Goal: Feedback & Contribution: Submit feedback/report problem

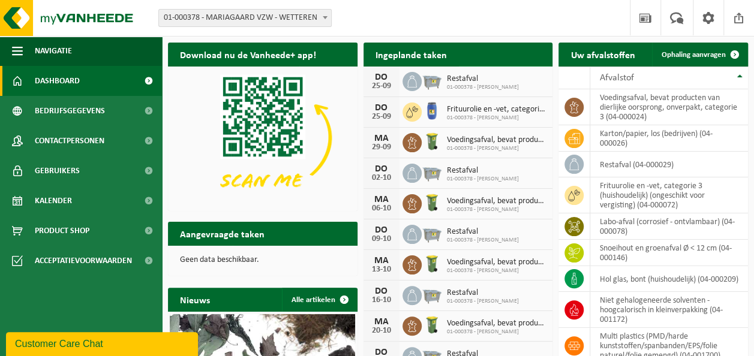
click at [497, 74] on span "Bekijk uw kalender" at bounding box center [500, 78] width 62 height 8
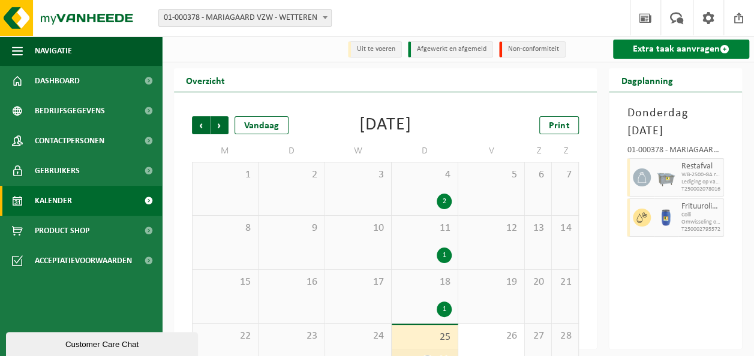
click at [658, 54] on link "Extra taak aanvragen" at bounding box center [681, 49] width 136 height 19
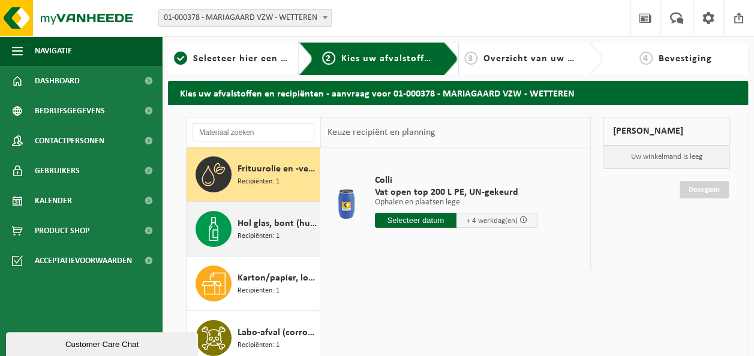
click at [277, 241] on span "Recipiënten: 1" at bounding box center [259, 236] width 42 height 11
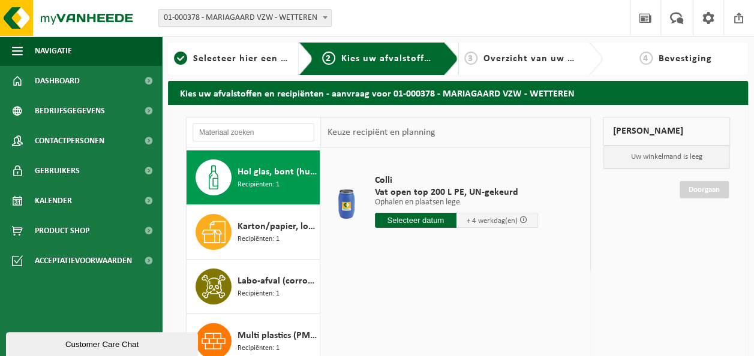
scroll to position [54, 0]
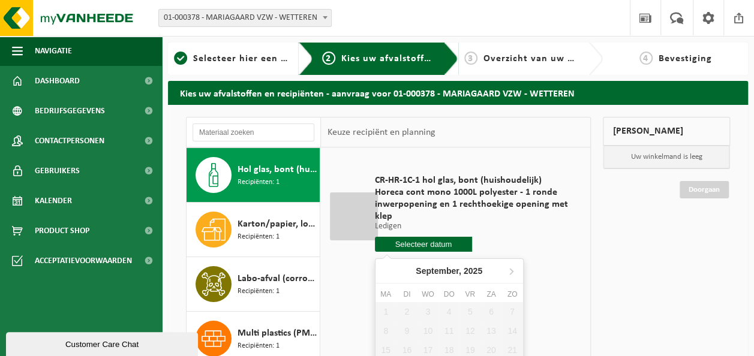
click at [455, 240] on input "text" at bounding box center [423, 244] width 97 height 15
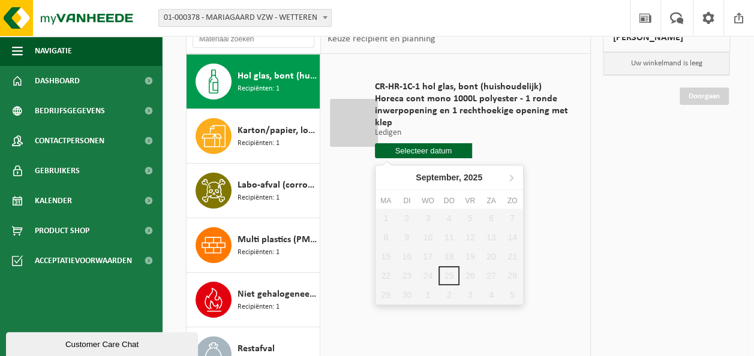
scroll to position [228, 0]
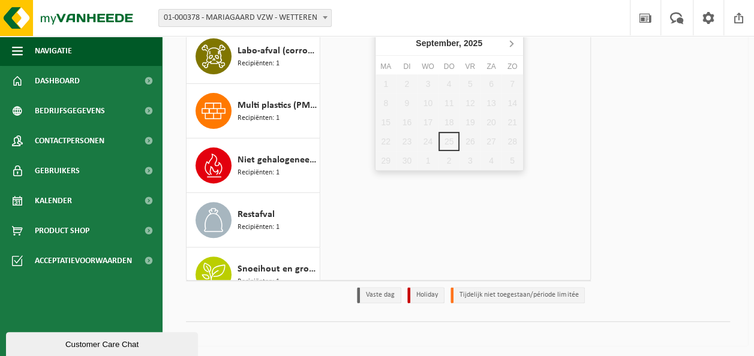
click at [509, 46] on icon at bounding box center [511, 43] width 19 height 19
click at [449, 82] on div "2" at bounding box center [449, 83] width 21 height 19
type input "Van 2025-10-02"
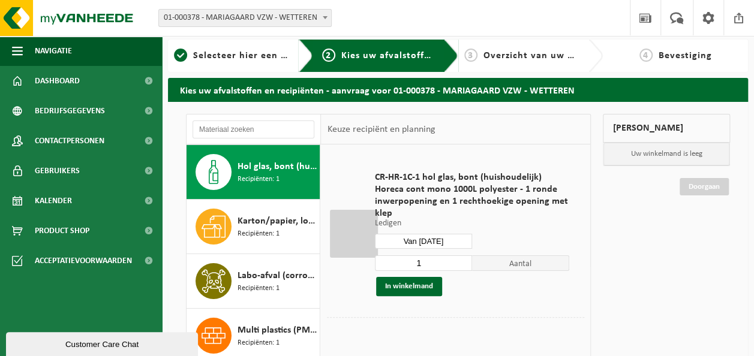
scroll to position [0, 0]
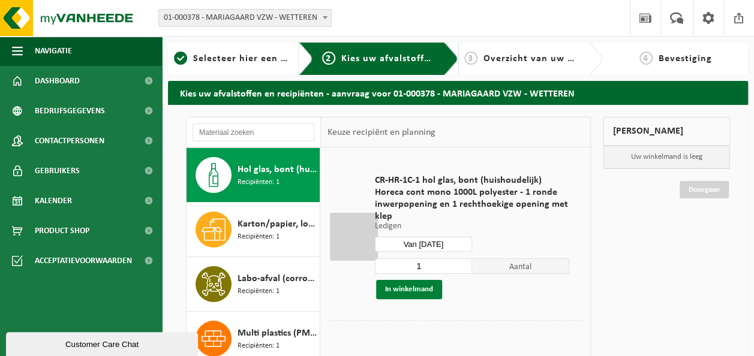
click at [425, 298] on button "In winkelmand" at bounding box center [409, 289] width 66 height 19
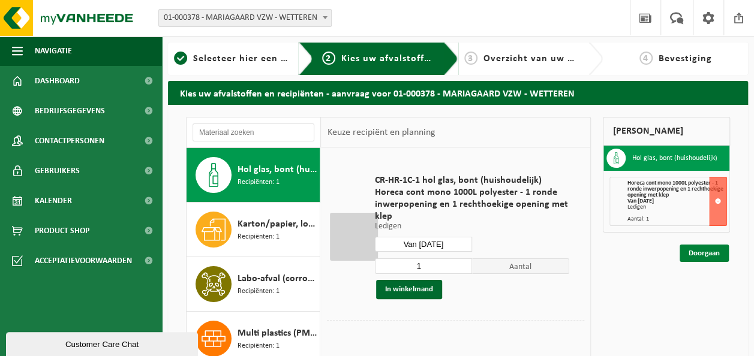
click at [699, 253] on link "Doorgaan" at bounding box center [704, 253] width 49 height 17
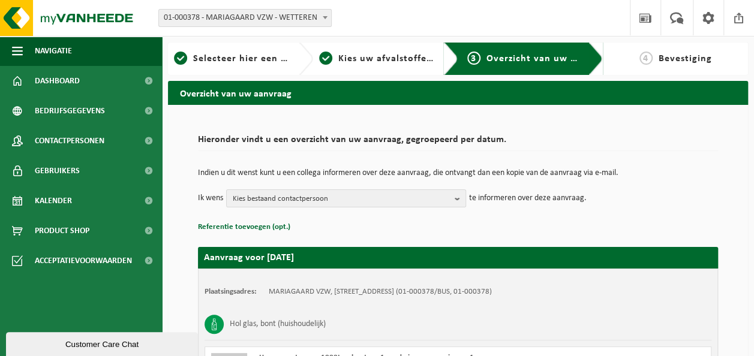
scroll to position [166, 0]
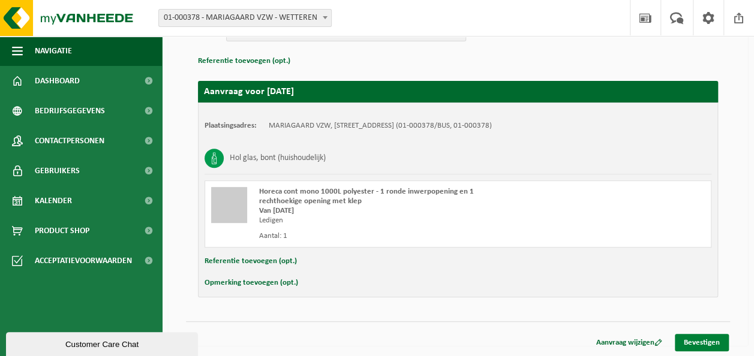
click at [700, 340] on link "Bevestigen" at bounding box center [702, 342] width 54 height 17
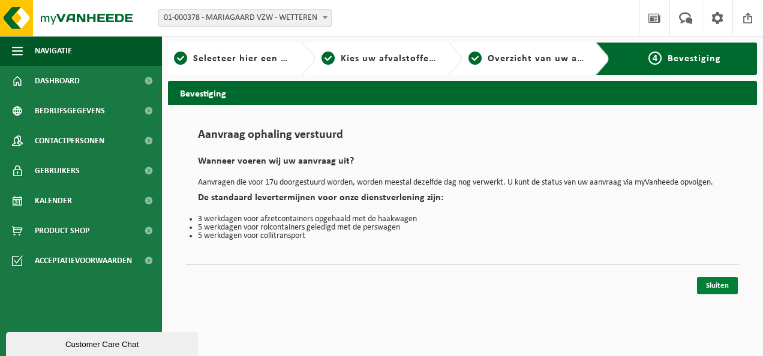
click at [723, 284] on link "Sluiten" at bounding box center [717, 285] width 41 height 17
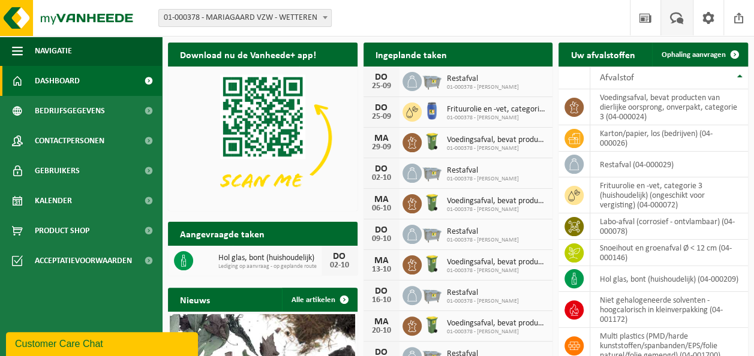
click at [685, 18] on span at bounding box center [677, 17] width 20 height 35
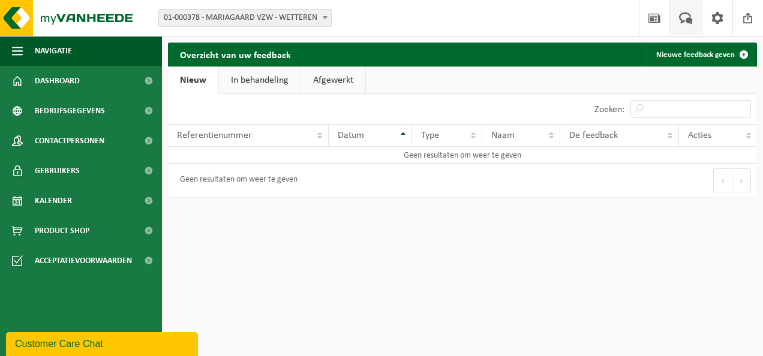
click at [679, 16] on span at bounding box center [686, 17] width 20 height 35
click at [688, 59] on link "Nieuwe feedback geven" at bounding box center [701, 55] width 109 height 24
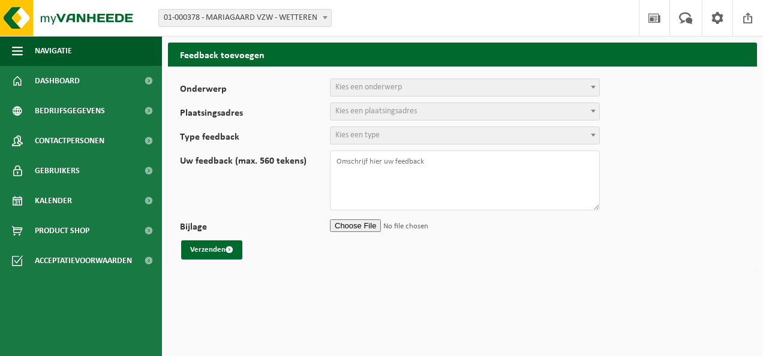
select select
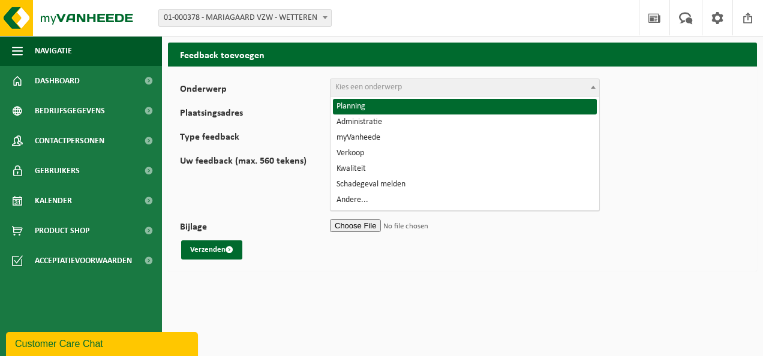
click at [409, 92] on span "Kies een onderwerp" at bounding box center [465, 87] width 269 height 17
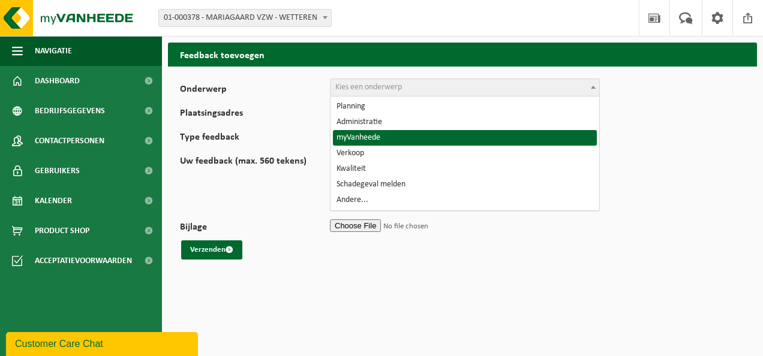
select select "11"
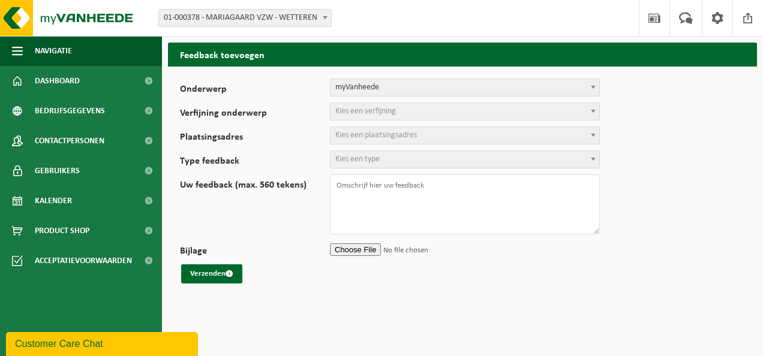
click at [370, 113] on span "Kies een verfijning" at bounding box center [365, 111] width 61 height 9
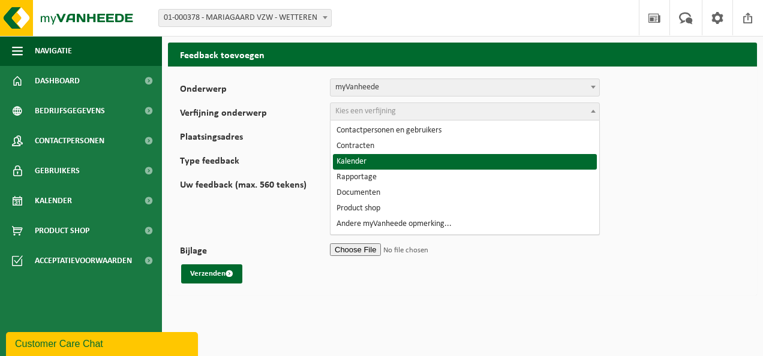
select select "14"
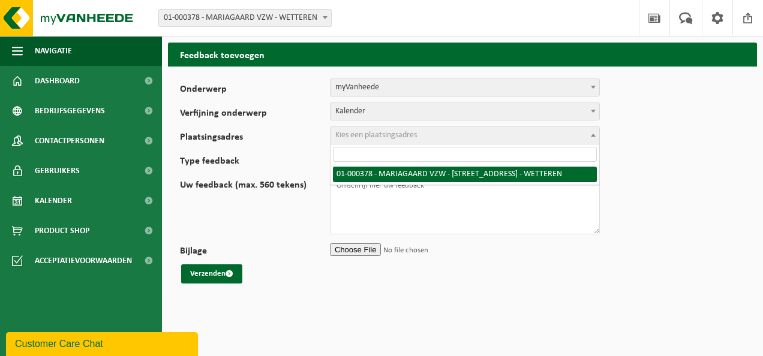
click at [377, 134] on span "Kies een plaatsingsadres" at bounding box center [376, 135] width 82 height 9
select select "33514"
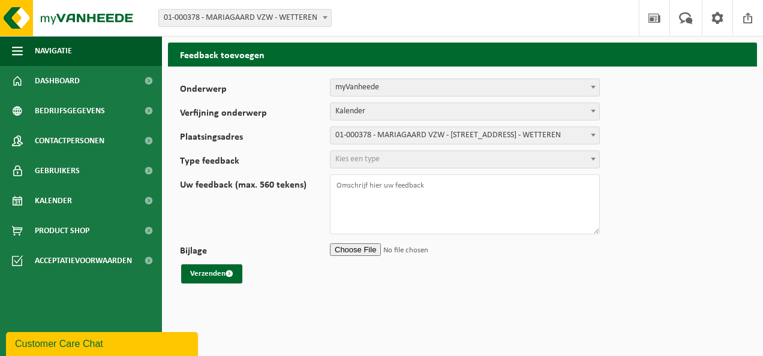
click at [353, 161] on span "Kies een type" at bounding box center [357, 159] width 44 height 9
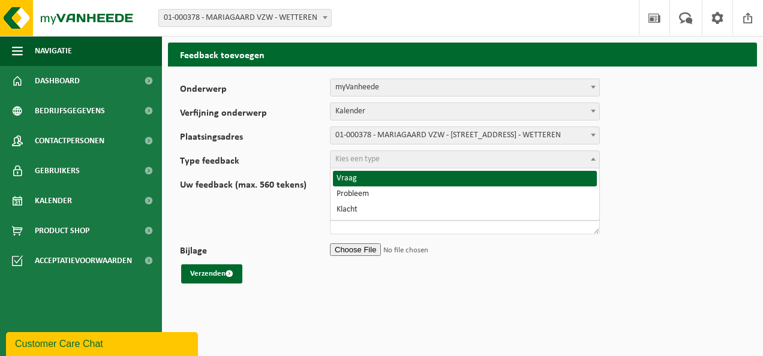
select select "QUE"
click at [361, 161] on span "Vraag" at bounding box center [465, 159] width 269 height 17
click at [358, 155] on span "Vraag" at bounding box center [465, 159] width 269 height 17
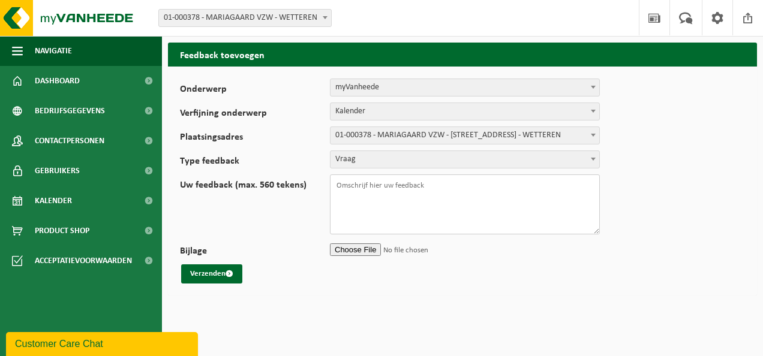
click at [353, 189] on textarea "Uw feedback (max. 560 tekens)" at bounding box center [465, 205] width 270 height 60
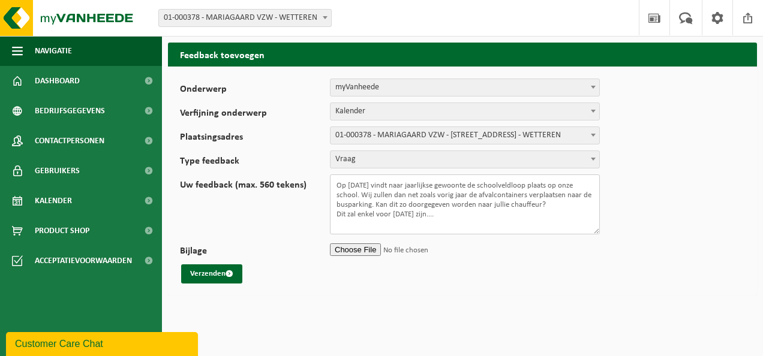
scroll to position [4, 0]
type textarea "Op donderdag 9 oktober vindt naar jaarlijkse gewoonte de schoolveldloop plaats …"
click at [221, 279] on button "Verzenden" at bounding box center [211, 274] width 61 height 19
